Goal: Task Accomplishment & Management: Manage account settings

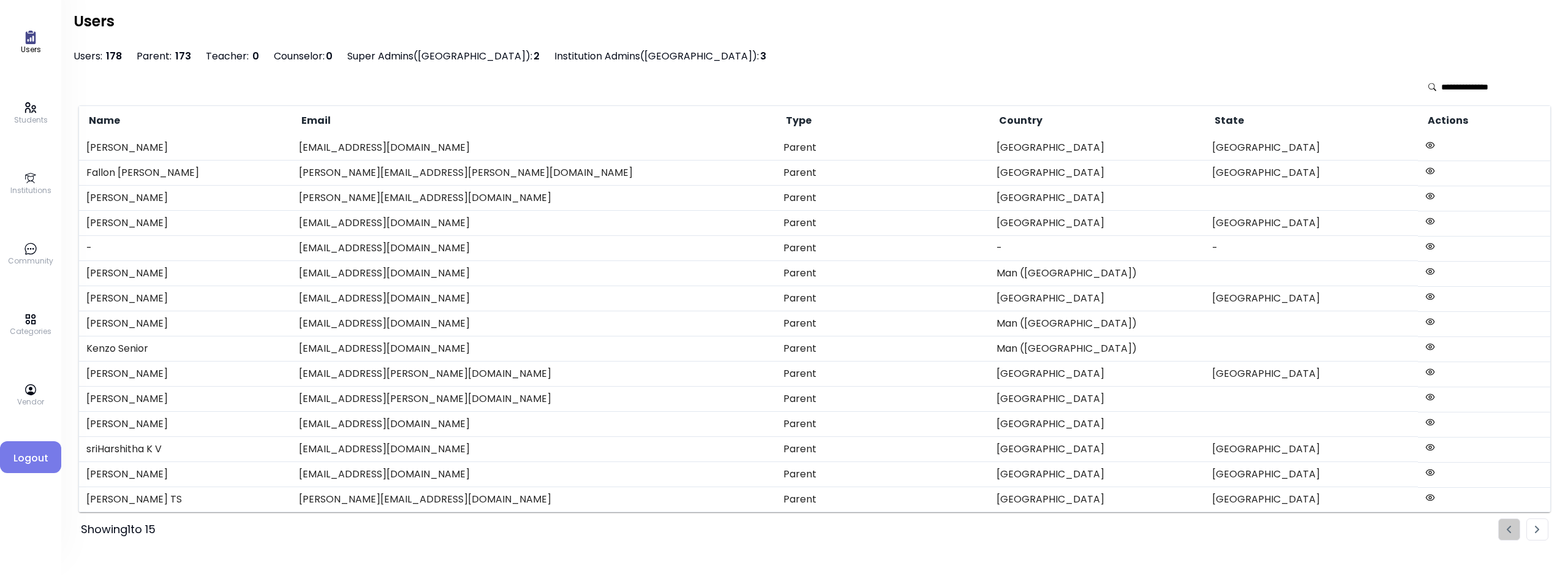
click at [23, 255] on p "Community" at bounding box center [31, 261] width 45 height 11
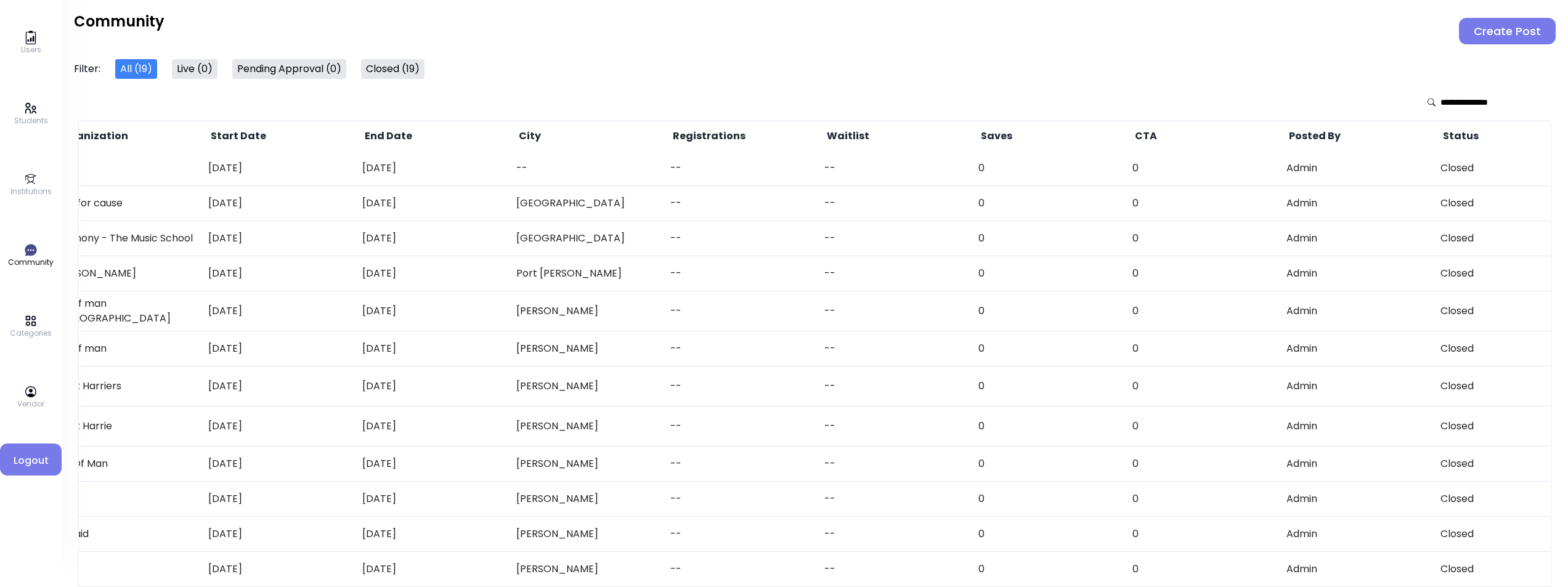
scroll to position [0, 530]
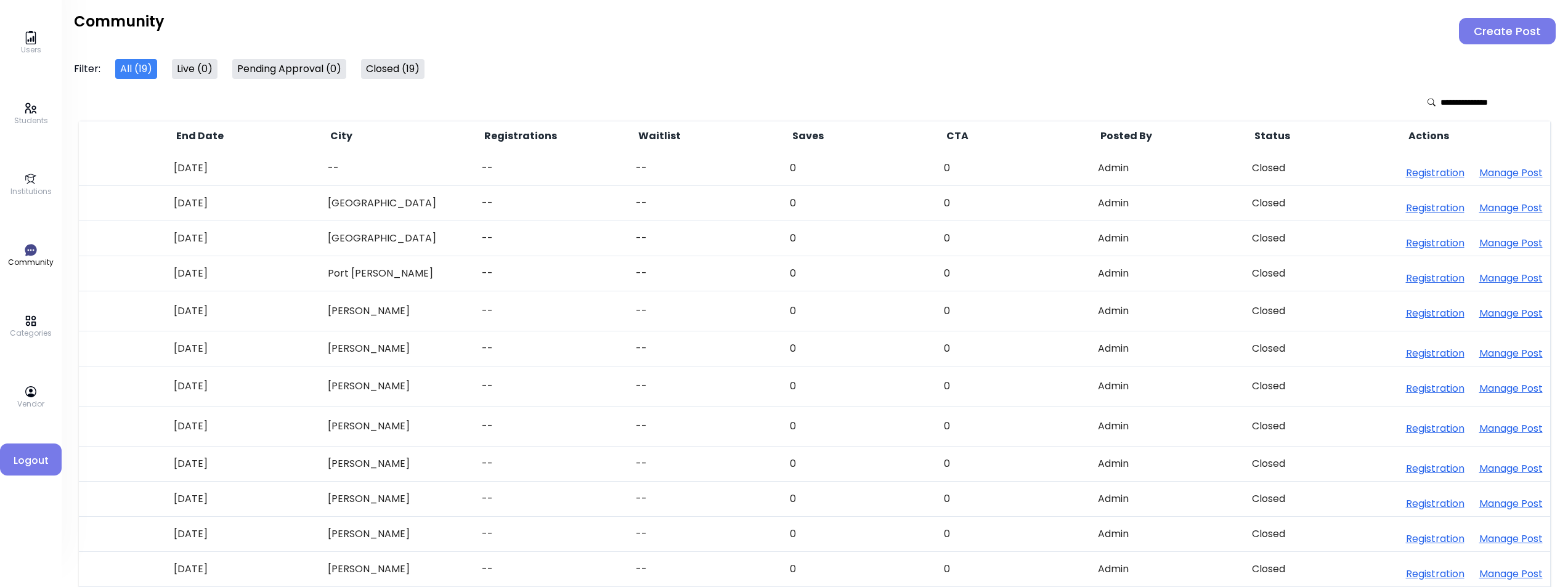
click at [946, 172] on button "Manage Post" at bounding box center [1511, 172] width 63 height 14
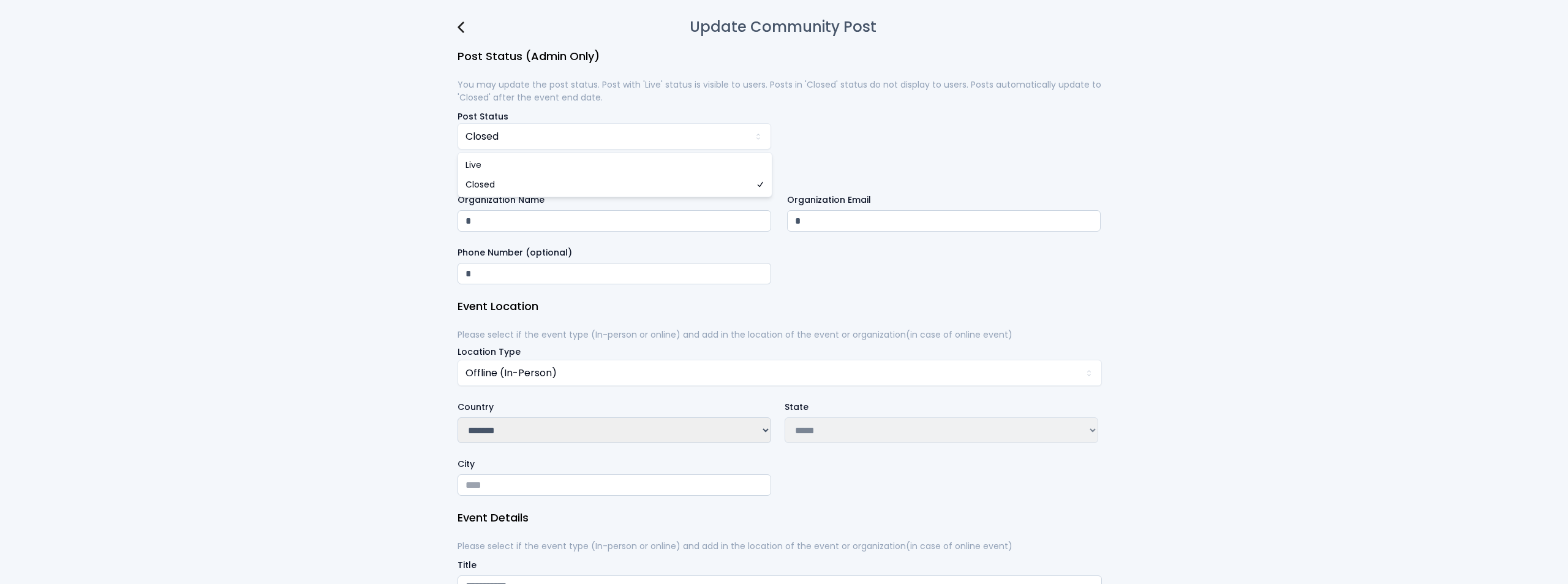
click at [937, 117] on div "Post Status (Admin Only) You may update the post status. Post with 'Live' statu…" at bounding box center [780, 99] width 645 height 100
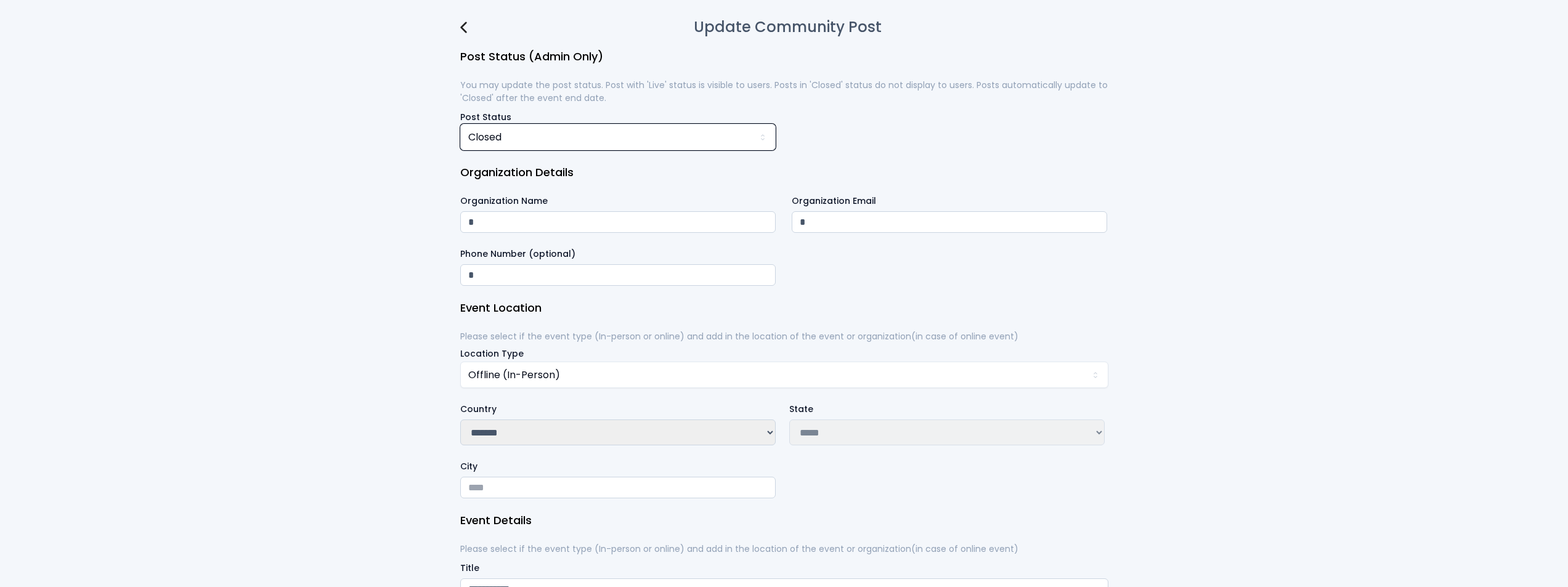
click at [462, 29] on img at bounding box center [464, 27] width 7 height 12
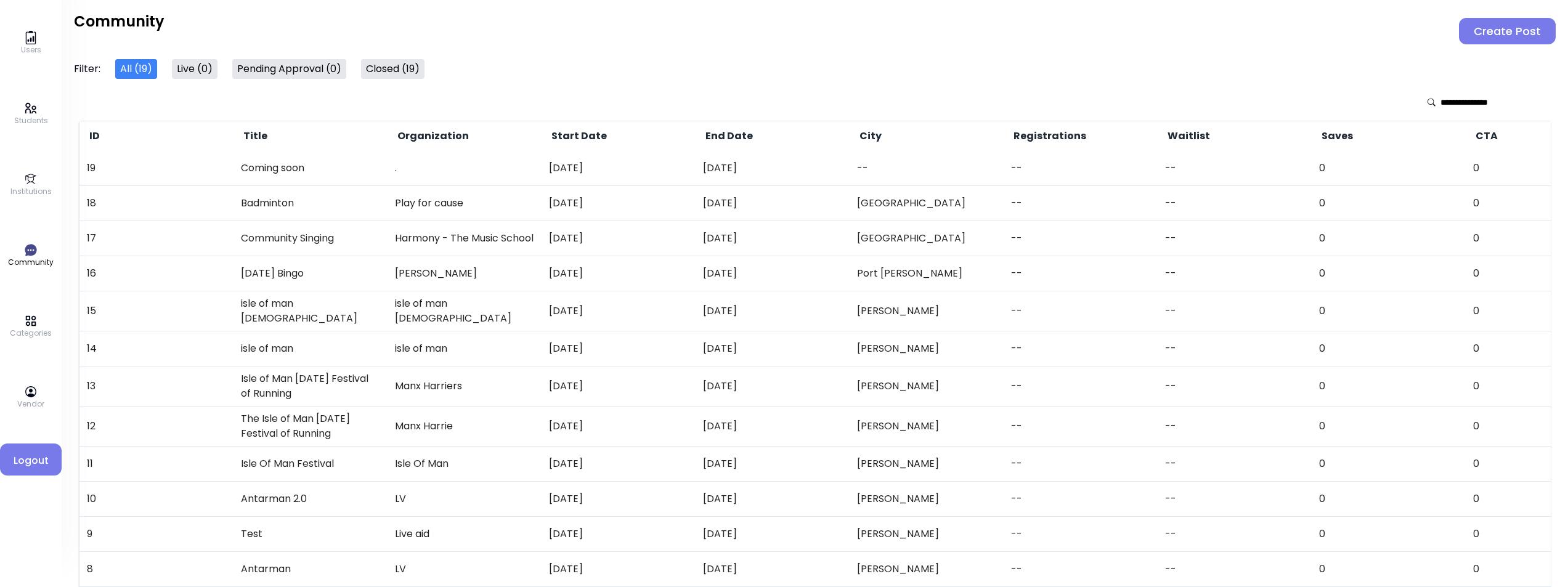
click at [303, 70] on button "Pending Approval ( 0 )" at bounding box center [289, 69] width 114 height 20
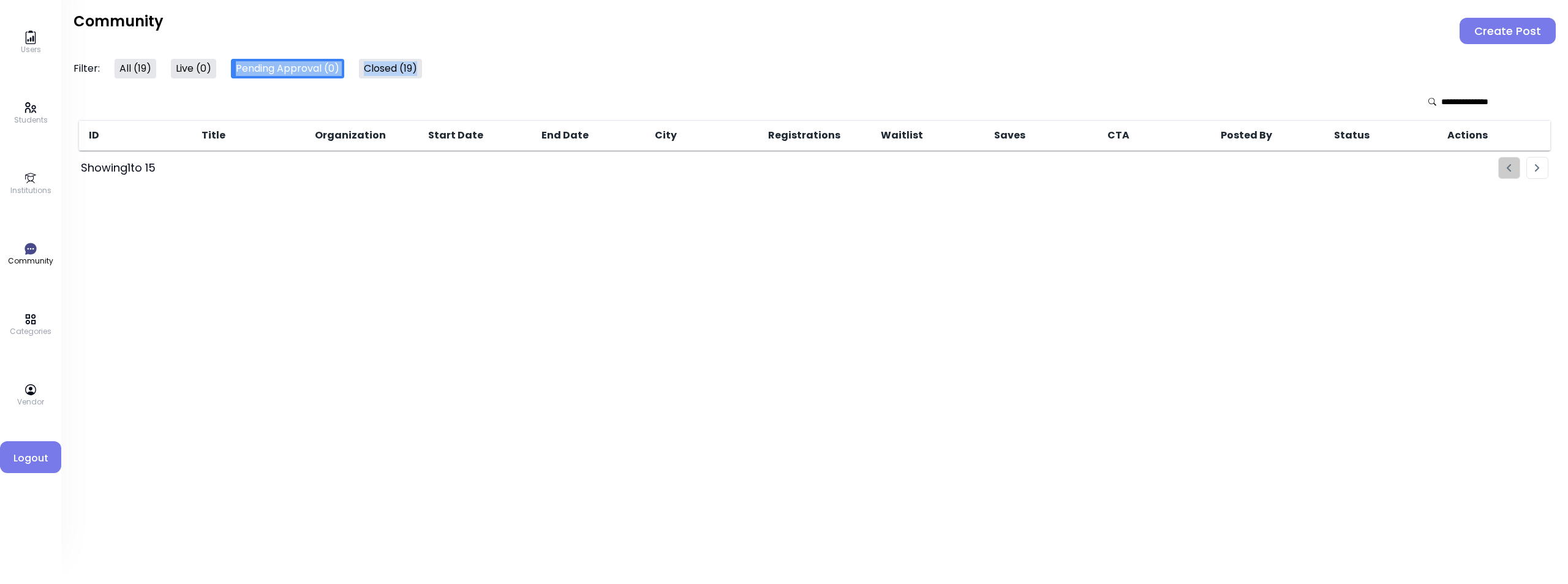
drag, startPoint x: 223, startPoint y: 49, endPoint x: 351, endPoint y: 78, distance: 131.2
click at [351, 78] on div "Users Students Institutions Community Categories Vendor Logout Community Create…" at bounding box center [814, 292] width 1507 height 584
click at [351, 75] on div "Filter: All ( 19 ) Live ( 0 ) Pending Approval ( 0 ) Closed ( 19 )" at bounding box center [814, 69] width 1482 height 20
click at [507, 75] on div "Filter: All ( 19 ) Live ( 0 ) Pending Approval ( 0 ) Closed ( 19 )" at bounding box center [814, 69] width 1482 height 20
click at [268, 45] on div "Community Create Post" at bounding box center [814, 31] width 1482 height 37
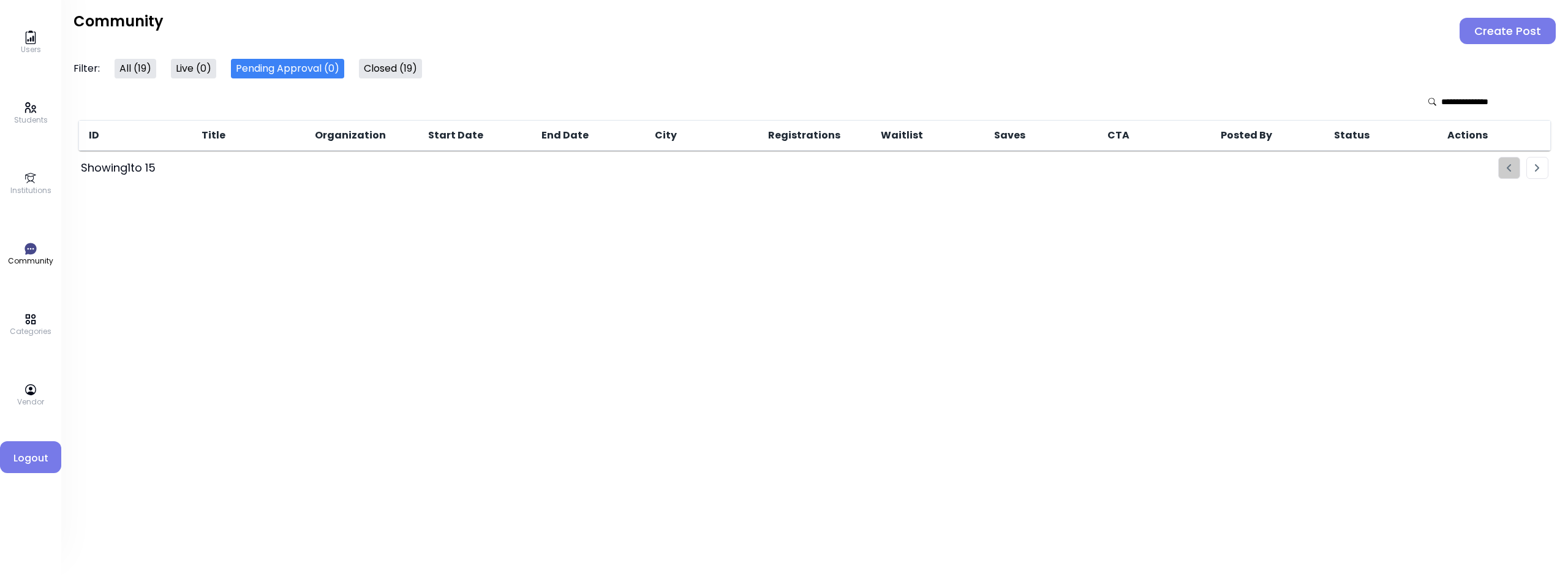
click at [727, 62] on div "Filter: All ( 19 ) Live ( 0 ) Pending Approval ( 0 ) Closed ( 19 )" at bounding box center [814, 69] width 1482 height 20
click at [143, 72] on button "All ( 19 )" at bounding box center [135, 69] width 42 height 20
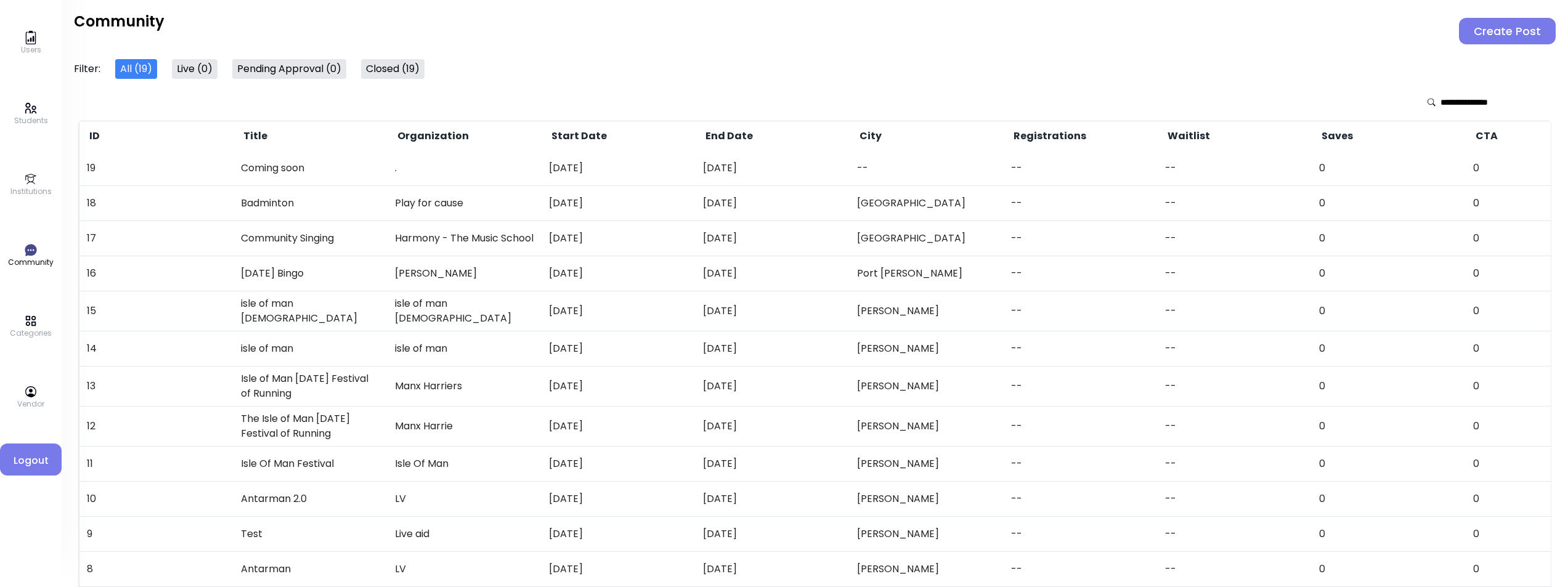
click at [946, 56] on div "Users Students Institutions Community Categories Vendor Logout Community Create…" at bounding box center [815, 369] width 1507 height 738
